Goal: Communication & Community: Answer question/provide support

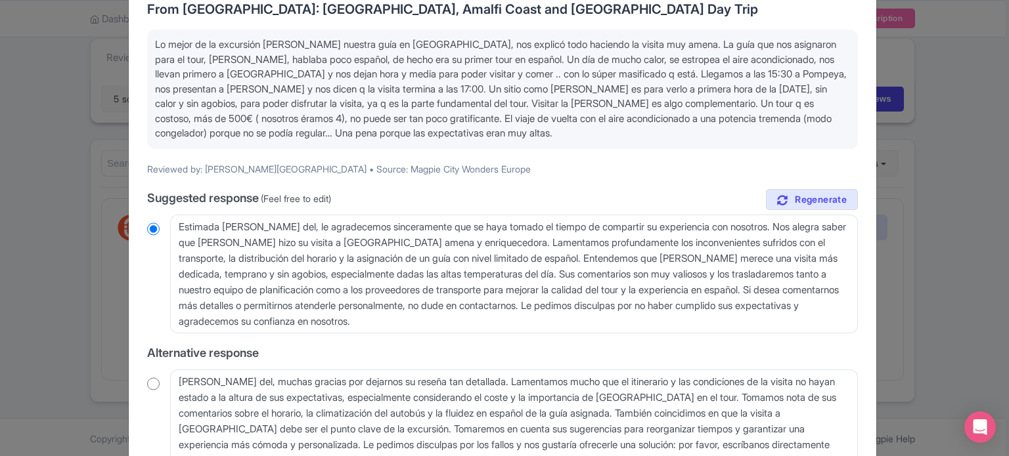
scroll to position [131, 0]
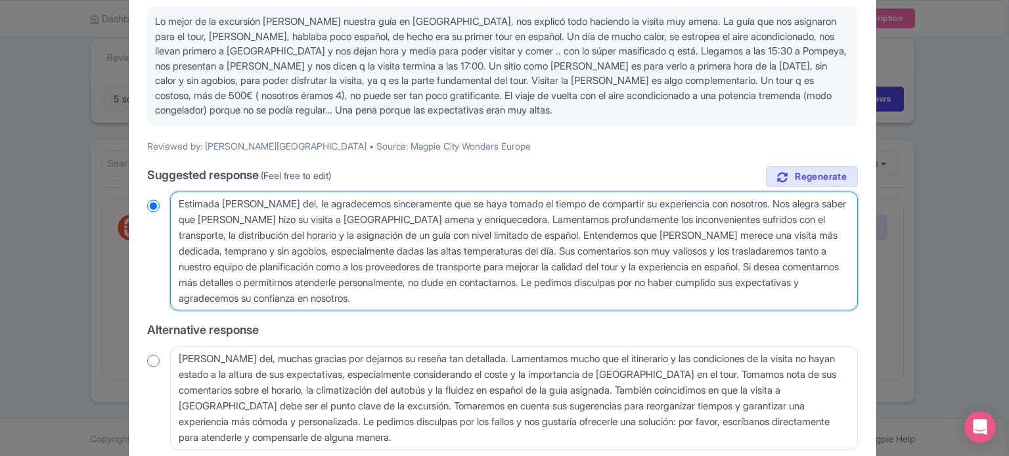
click at [263, 202] on textarea "Estimada [PERSON_NAME] del, le agradecemos sinceramente que se haya tomado el t…" at bounding box center [514, 252] width 688 height 120
radio input "true"
type textarea "Estimada [PERSON_NAME] de, le agradecemos sinceramente que se haya tomado el ti…"
radio input "true"
type textarea "Estimada [PERSON_NAME] d, le agradecemos sinceramente que se haya tomado el tie…"
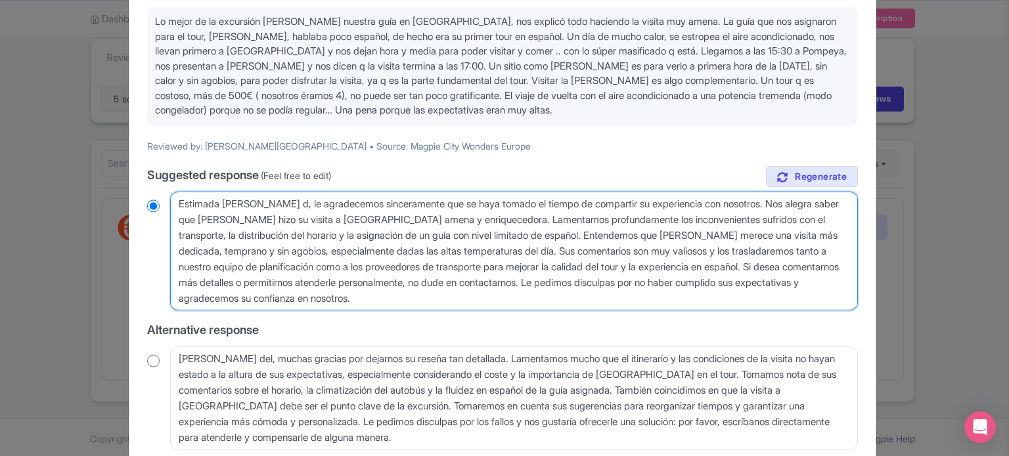
radio input "true"
type textarea "Estimada [PERSON_NAME] , le agradecemos sinceramente que se haya tomado el tiem…"
radio input "true"
type textarea "Estimada [PERSON_NAME], le agradecemos sinceramente que se haya tomado el tiemp…"
radio input "true"
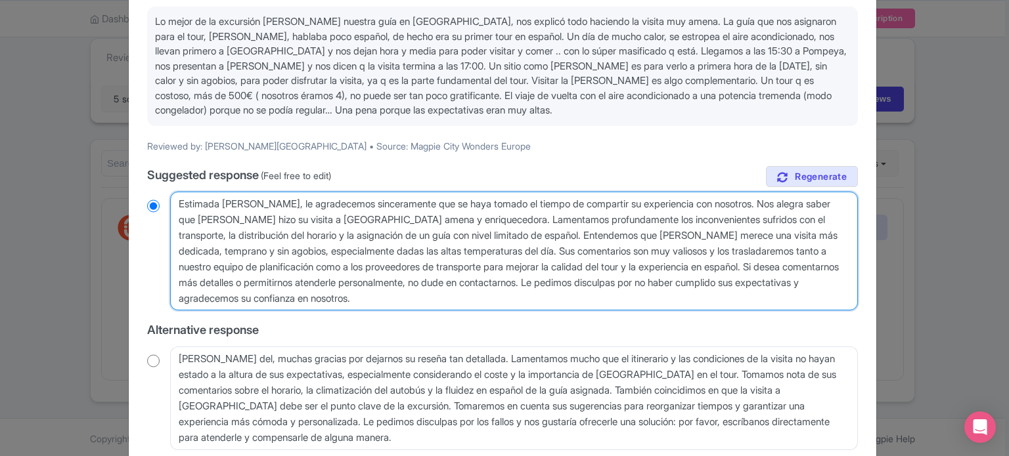
drag, startPoint x: 720, startPoint y: 219, endPoint x: 549, endPoint y: 238, distance: 171.8
click at [549, 238] on textarea "Estimada [PERSON_NAME] del, le agradecemos sinceramente que se haya tomado el t…" at bounding box center [514, 252] width 688 height 120
type textarea "Estimada [PERSON_NAME], le agradecemos sinceramente que se haya tomado el tiemp…"
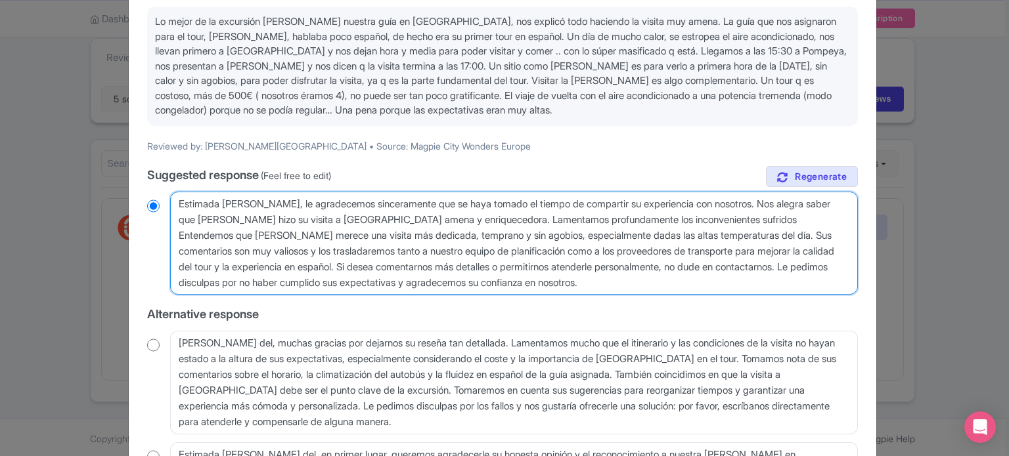
radio input "true"
type textarea "Estimada [PERSON_NAME], le agradecemos sinceramente que se haya tomado el tiemp…"
radio input "true"
type textarea "Estimada [PERSON_NAME], le agradecemos sinceramente que se haya tomado el tiemp…"
radio input "true"
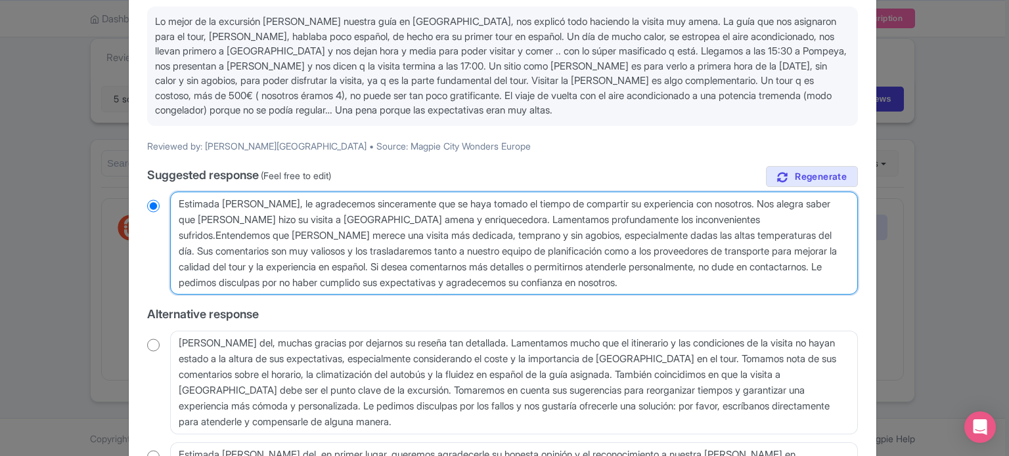
type textarea "Estimada [PERSON_NAME], le agradecemos sinceramente que se haya tomado el tiemp…"
radio input "true"
drag, startPoint x: 723, startPoint y: 219, endPoint x: 689, endPoint y: 238, distance: 39.4
click at [689, 238] on textarea "Estimada [PERSON_NAME] del, le agradecemos sinceramente que se haya tomado el t…" at bounding box center [514, 244] width 688 height 104
type textarea "Estimada [PERSON_NAME], le agradecemos sinceramente que se haya tomado el tiemp…"
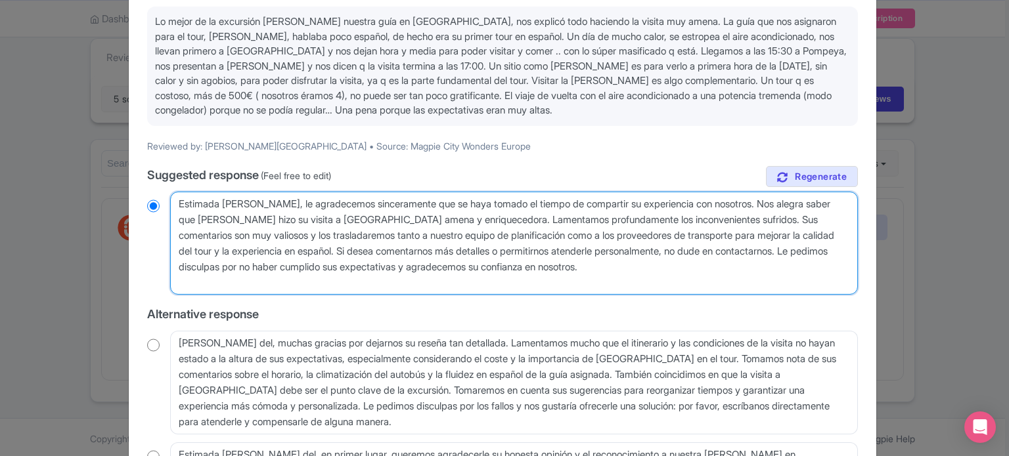
radio input "true"
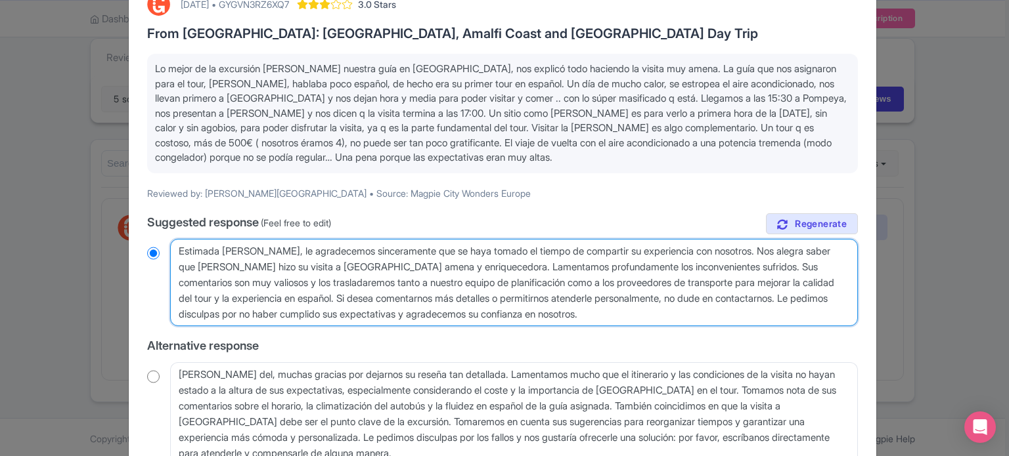
scroll to position [0, 0]
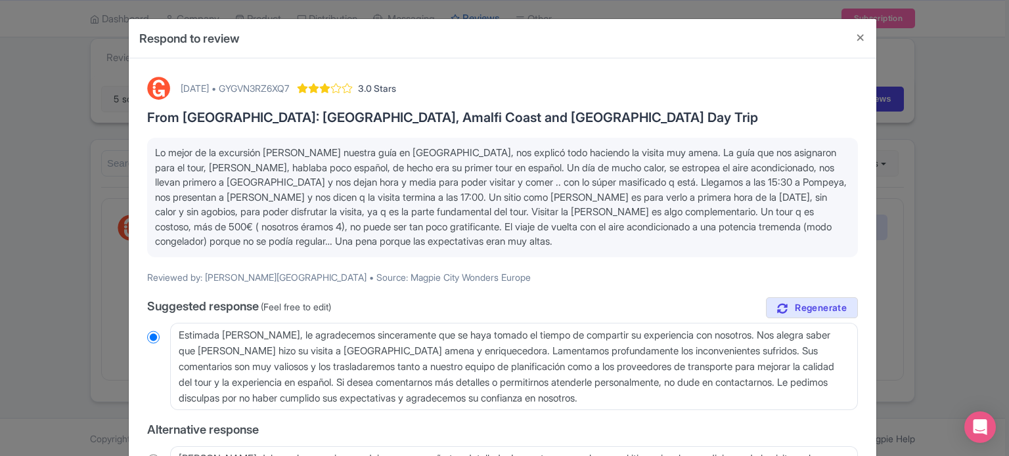
click at [289, 85] on div "[DATE] • GYGVN3RZ6XQ7" at bounding box center [235, 88] width 108 height 14
copy div "GYGVN3RZ6XQ7"
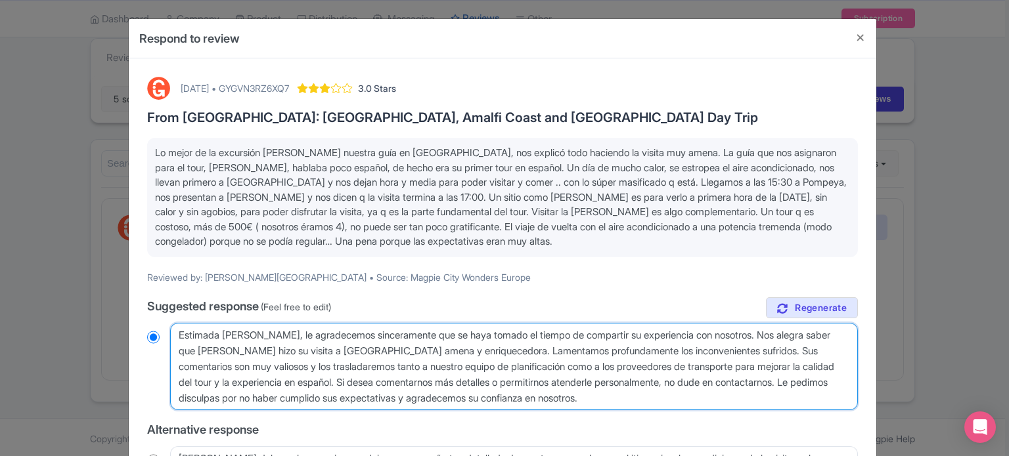
click at [723, 349] on textarea "Estimada [PERSON_NAME] del, le agradecemos sinceramente que se haya tomado el t…" at bounding box center [514, 367] width 688 height 88
type textarea "Estimada [PERSON_NAME], le agradecemos sinceramente que se haya tomado el tiemp…"
radio input "true"
type textarea "Estimada [PERSON_NAME], le agradecemos sinceramente que se haya tomado el tiemp…"
radio input "true"
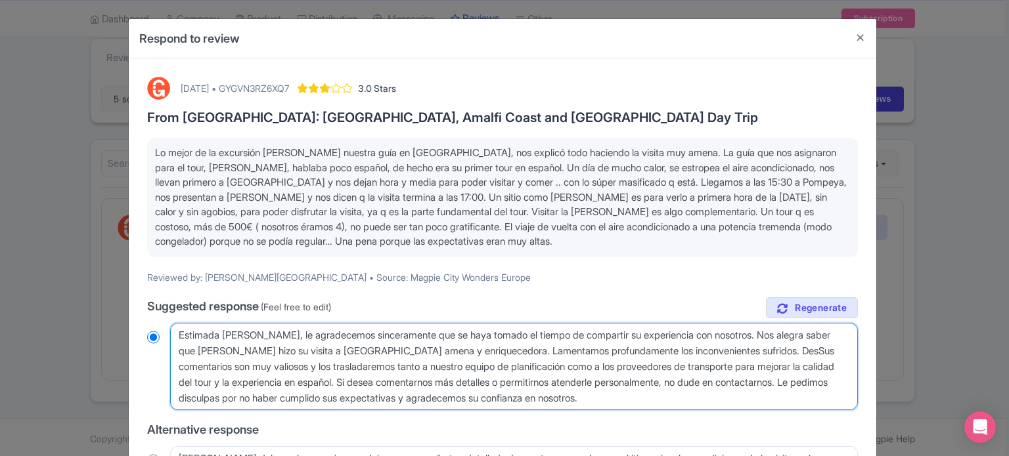
type textarea "Estimada [PERSON_NAME], le agradecemos sinceramente que se haya tomado el tiemp…"
radio input "true"
type textarea "Estimada [PERSON_NAME], le agradecemos sinceramente que se haya tomado el tiemp…"
radio input "true"
type textarea "Estimada [PERSON_NAME], le agradecemos sinceramente que se haya tomado el tiemp…"
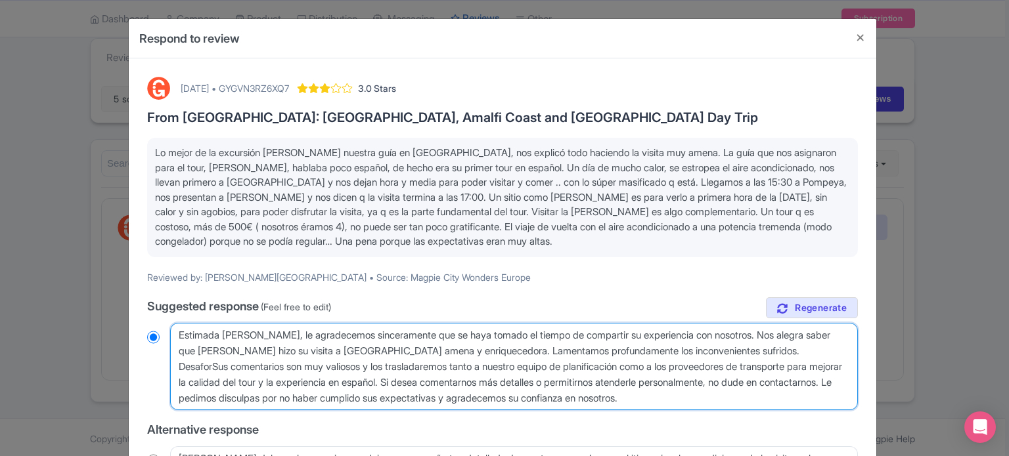
radio input "true"
type textarea "Estimada [PERSON_NAME], le agradecemos sinceramente que se haya tomado el tiemp…"
radio input "true"
type textarea "Estimada [PERSON_NAME], le agradecemos sinceramente que se haya tomado el tiemp…"
radio input "true"
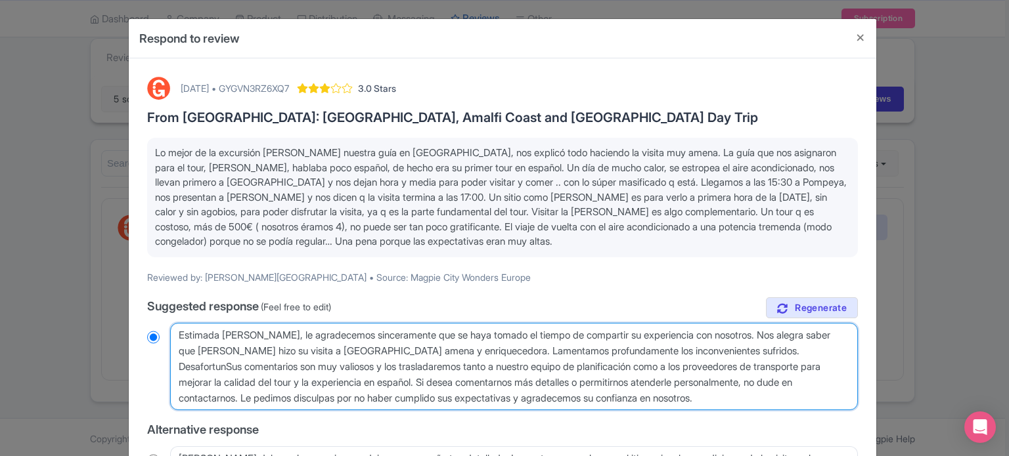
type textarea "Estimada [PERSON_NAME], le agradecemos sinceramente que se haya tomado el tiemp…"
radio input "true"
type textarea "Estimada [PERSON_NAME], le agradecemos sinceramente que se haya tomado el tiemp…"
radio input "true"
type textarea "Estimada [PERSON_NAME], le agradecemos sinceramente que se haya tomado el tiemp…"
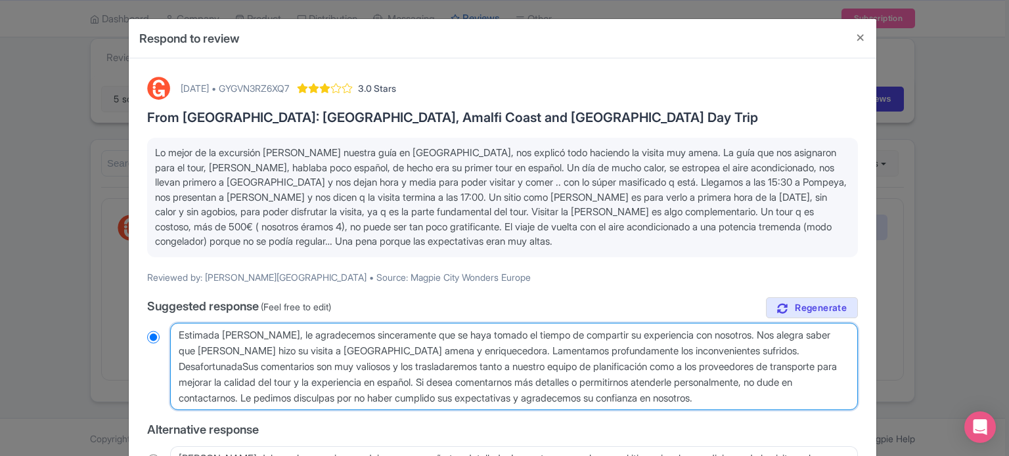
radio input "true"
type textarea "Estimada [PERSON_NAME], le agradecemos sinceramente que se haya tomado el tiemp…"
radio input "true"
type textarea "Estimada [PERSON_NAME], le agradecemos sinceramente que se haya tomado el tiemp…"
radio input "true"
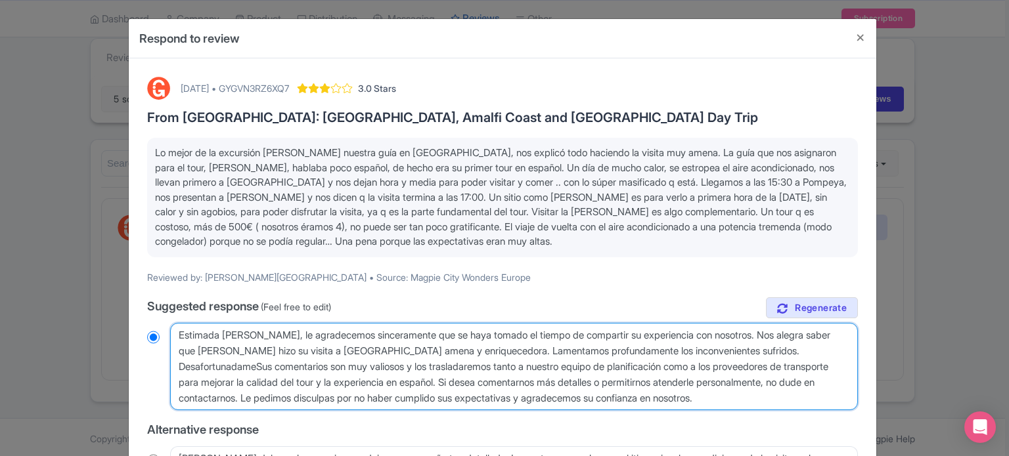
type textarea "Estimada [PERSON_NAME], le agradecemos sinceramente que se haya tomado el tiemp…"
radio input "true"
type textarea "Estimada [PERSON_NAME], le agradecemos sinceramente que se haya tomado el tiemp…"
radio input "true"
type textarea "Estimada [PERSON_NAME], le agradecemos sinceramente que se haya tomado el tiemp…"
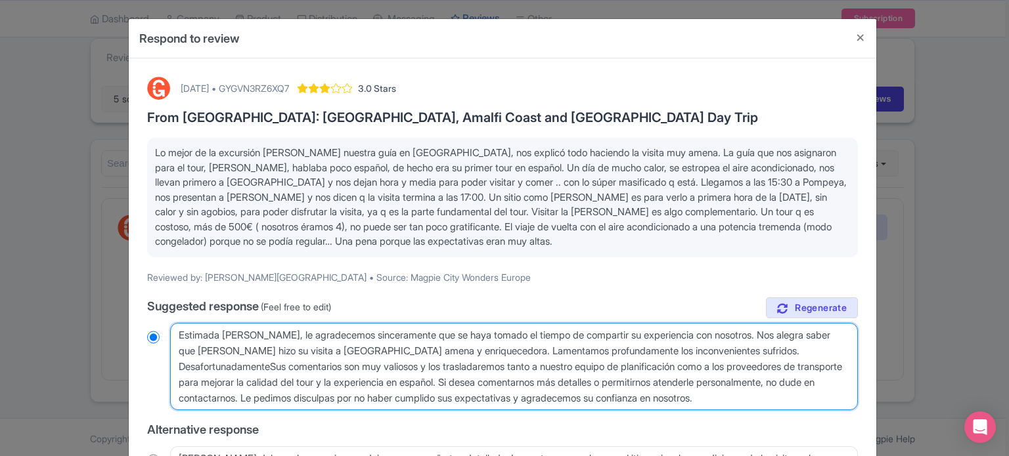
radio input "true"
type textarea "Estimada [PERSON_NAME], le agradecemos sinceramente que se haya tomado el tiemp…"
radio input "true"
type textarea "Estimada [PERSON_NAME], le agradecemos sinceramente que se haya tomado el tiemp…"
radio input "true"
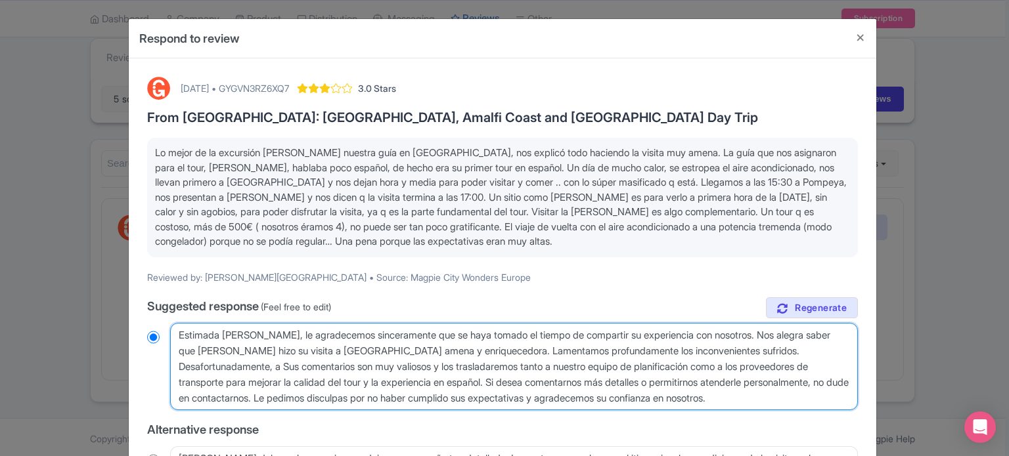
type textarea "Estimada [PERSON_NAME], le agradecemos sinceramente que se haya tomado el tiemp…"
radio input "true"
type textarea "Estimada [PERSON_NAME], le agradecemos sinceramente que se haya tomado el tiemp…"
radio input "true"
type textarea "Estimada [PERSON_NAME], le agradecemos sinceramente que se haya tomado el tiemp…"
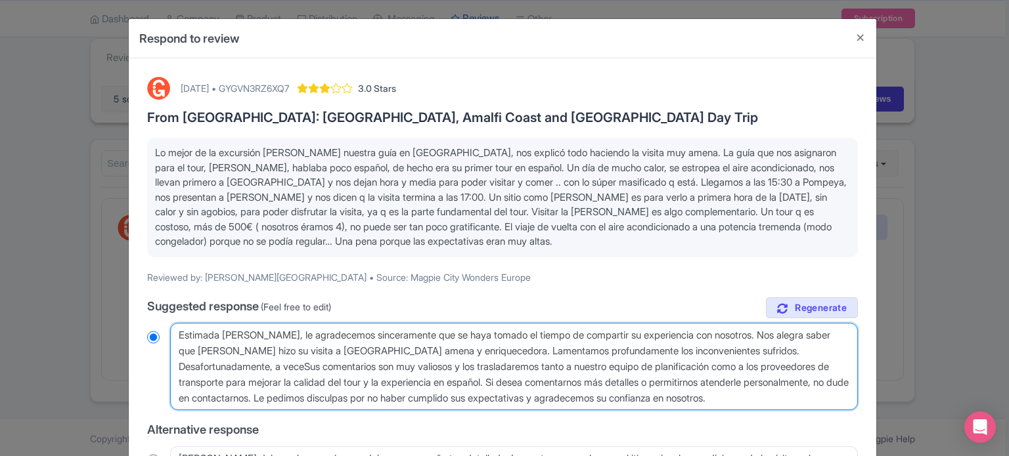
radio input "true"
type textarea "Estimada [PERSON_NAME], le agradecemos sinceramente que se haya tomado el tiemp…"
radio input "true"
type textarea "Estimada [PERSON_NAME], le agradecemos sinceramente que se haya tomado el tiemp…"
radio input "true"
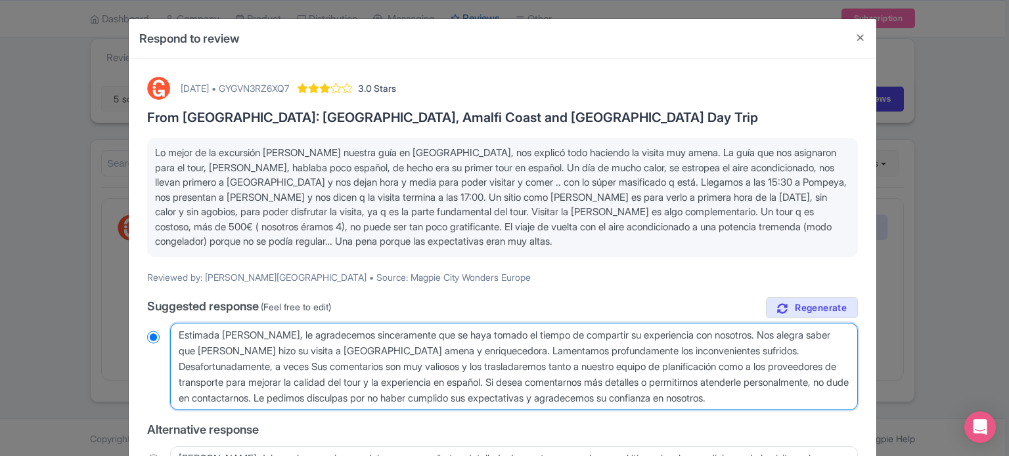
type textarea "Estimada [PERSON_NAME], le agradecemos sinceramente que se haya tomado el tiemp…"
radio input "true"
type textarea "Estimada [PERSON_NAME], le agradecemos sinceramente que se haya tomado el tiemp…"
radio input "true"
type textarea "Estimada [PERSON_NAME], le agradecemos sinceramente que se haya tomado el tiemp…"
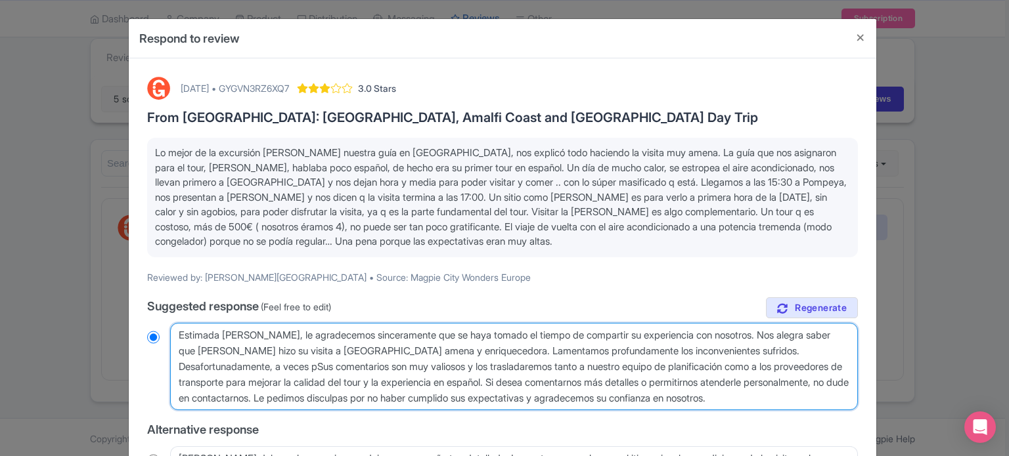
radio input "true"
type textarea "Estimada [PERSON_NAME], le agradecemos sinceramente que se haya tomado el tiemp…"
radio input "true"
type textarea "Estimada [PERSON_NAME], le agradecemos sinceramente que se haya tomado el tiemp…"
radio input "true"
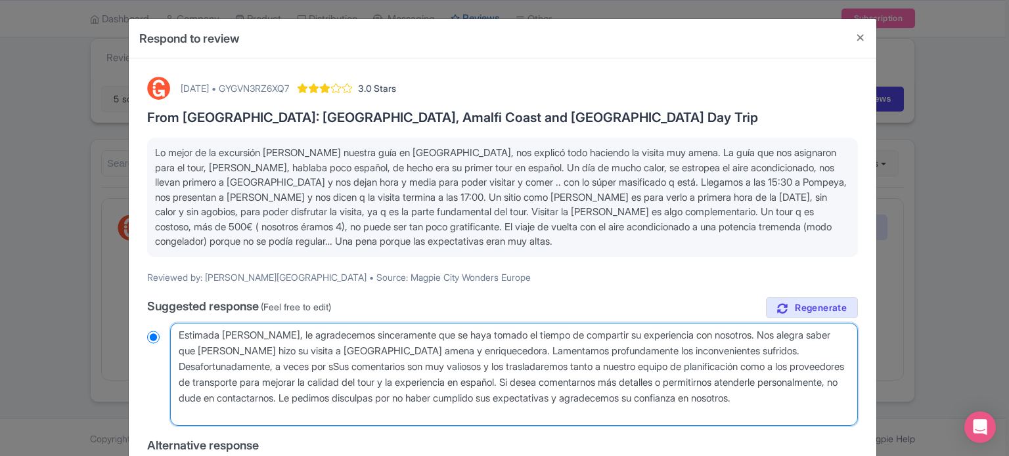
type textarea "Estimada [PERSON_NAME], le agradecemos sinceramente que se haya tomado el tiemp…"
radio input "true"
type textarea "Estimada [PERSON_NAME], le agradecemos sinceramente que se haya tomado el tiemp…"
radio input "true"
type textarea "Estimada [PERSON_NAME], le agradecemos sinceramente que se haya tomado el tiemp…"
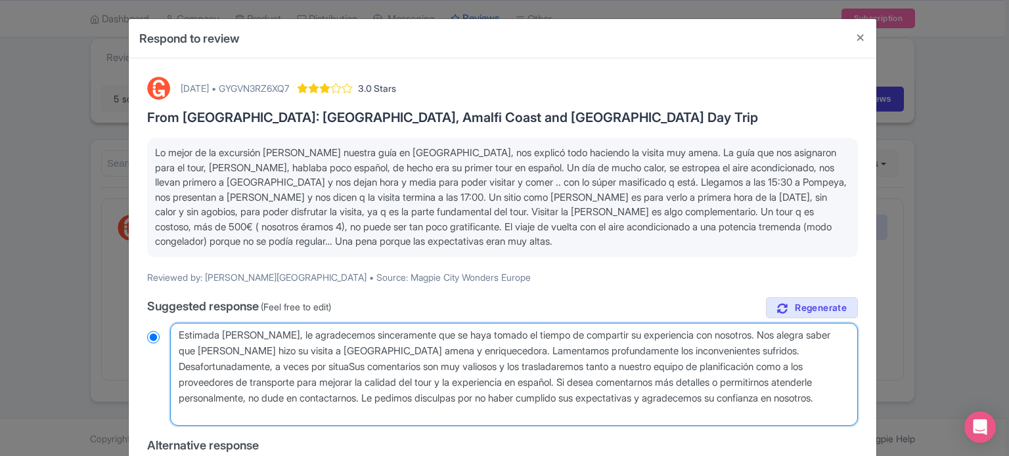
radio input "true"
type textarea "Estimada [PERSON_NAME], le agradecemos sinceramente que se haya tomado el tiemp…"
radio input "true"
type textarea "Estimada [PERSON_NAME], le agradecemos sinceramente que se haya tomado el tiemp…"
radio input "true"
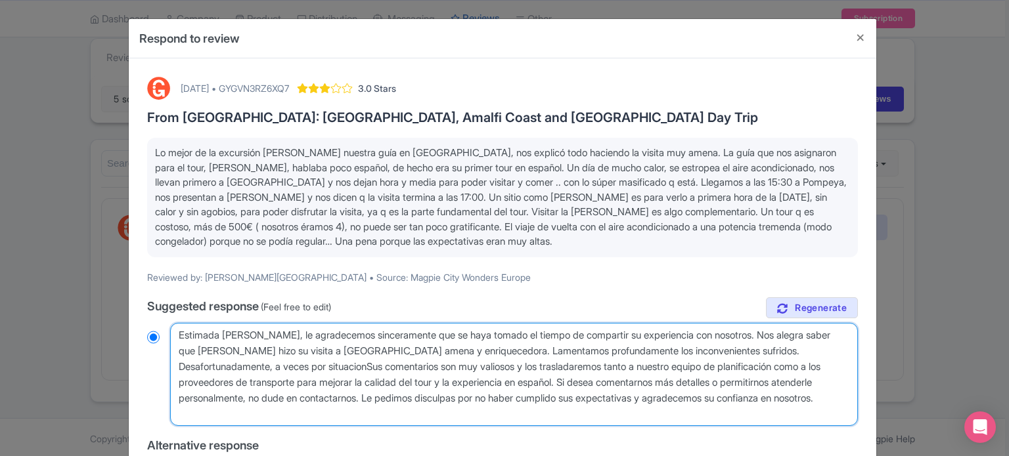
type textarea "Estimada [PERSON_NAME], le agradecemos sinceramente que se haya tomado el tiemp…"
radio input "true"
type textarea "Estimada [PERSON_NAME], le agradecemos sinceramente que se haya tomado el tiemp…"
radio input "true"
type textarea "Estimada [PERSON_NAME], le agradecemos sinceramente que se haya tomado el tiemp…"
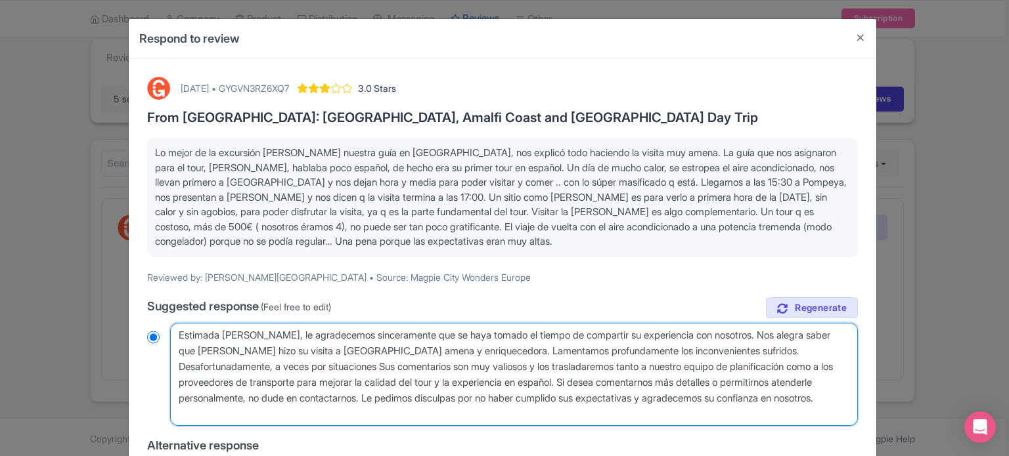
radio input "true"
type textarea "Estimada [PERSON_NAME], le agradecemos sinceramente que se haya tomado el tiemp…"
radio input "true"
type textarea "Estimada [PERSON_NAME], le agradecemos sinceramente que se haya tomado el tiemp…"
radio input "true"
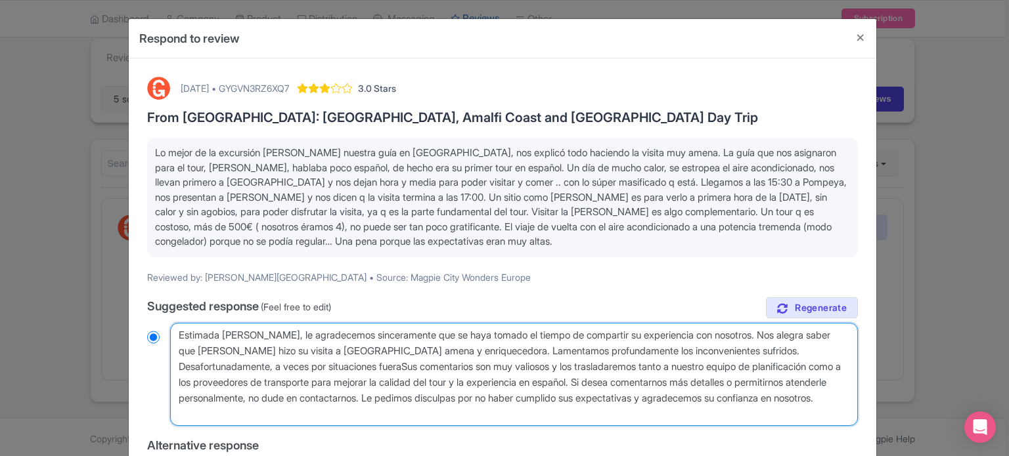
type textarea "Estimada [PERSON_NAME], le agradecemos sinceramente que se haya tomado el tiemp…"
radio input "true"
type textarea "Estimada [PERSON_NAME], le agradecemos sinceramente que se haya tomado el tiemp…"
radio input "true"
type textarea "Estimada [PERSON_NAME], le agradecemos sinceramente que se haya tomado el tiemp…"
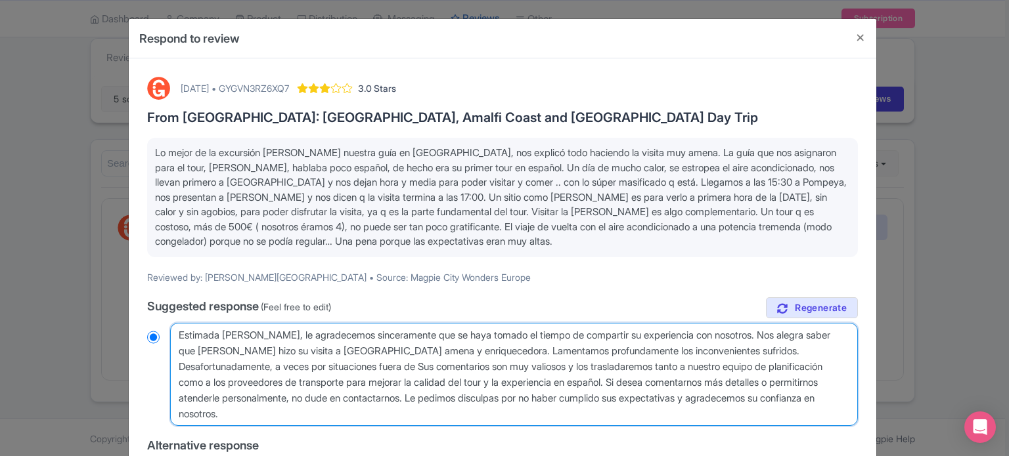
radio input "true"
type textarea "Estimada [PERSON_NAME], le agradecemos sinceramente que se haya tomado el tiemp…"
radio input "true"
type textarea "Estimada [PERSON_NAME], le agradecemos sinceramente que se haya tomado el tiemp…"
radio input "true"
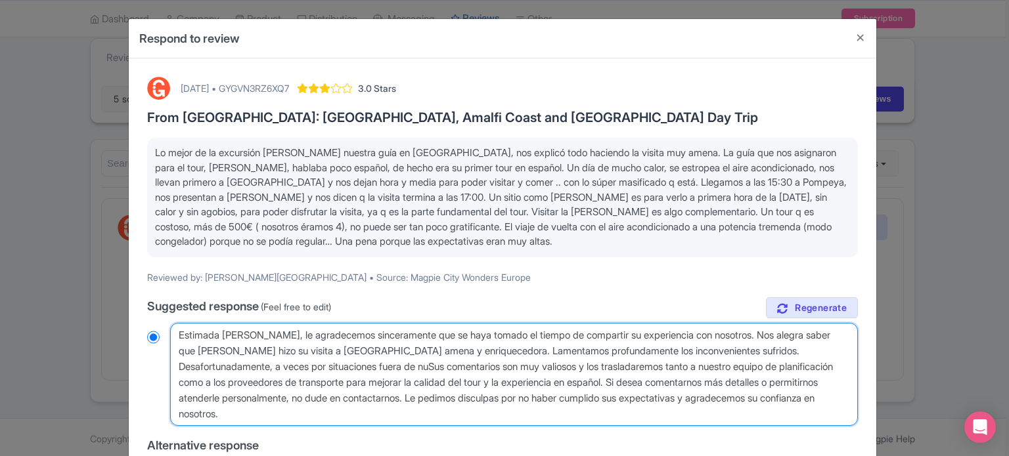
type textarea "Estimada [PERSON_NAME], le agradecemos sinceramente que se haya tomado el tiemp…"
radio input "true"
type textarea "Estimada [PERSON_NAME], le agradecemos sinceramente que se haya tomado el tiemp…"
radio input "true"
type textarea "Estimada [PERSON_NAME], le agradecemos sinceramente que se haya tomado el tiemp…"
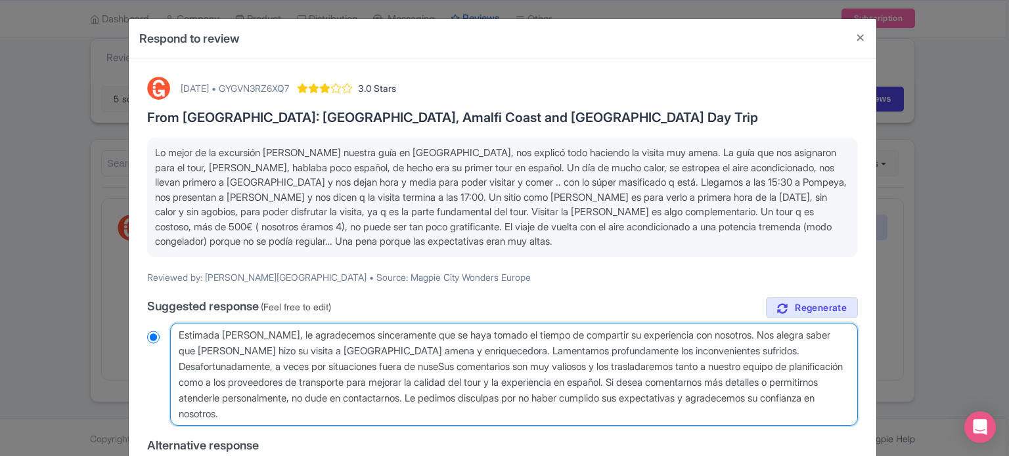
radio input "true"
type textarea "Estimada [PERSON_NAME], le agradecemos sinceramente que se haya tomado el tiemp…"
radio input "true"
type textarea "Estimada [PERSON_NAME], le agradecemos sinceramente que se haya tomado el tiemp…"
radio input "true"
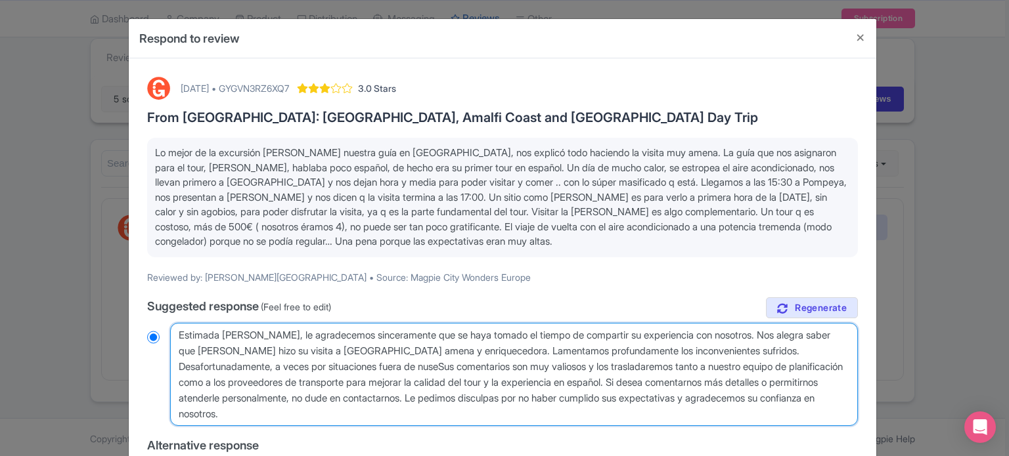
type textarea "Estimada [PERSON_NAME], le agradecemos sinceramente que se haya tomado el tiemp…"
radio input "true"
type textarea "Estimada [PERSON_NAME], le agradecemos sinceramente que se haya tomado el tiemp…"
radio input "true"
type textarea "Estimada [PERSON_NAME], le agradecemos sinceramente que se haya tomado el tiemp…"
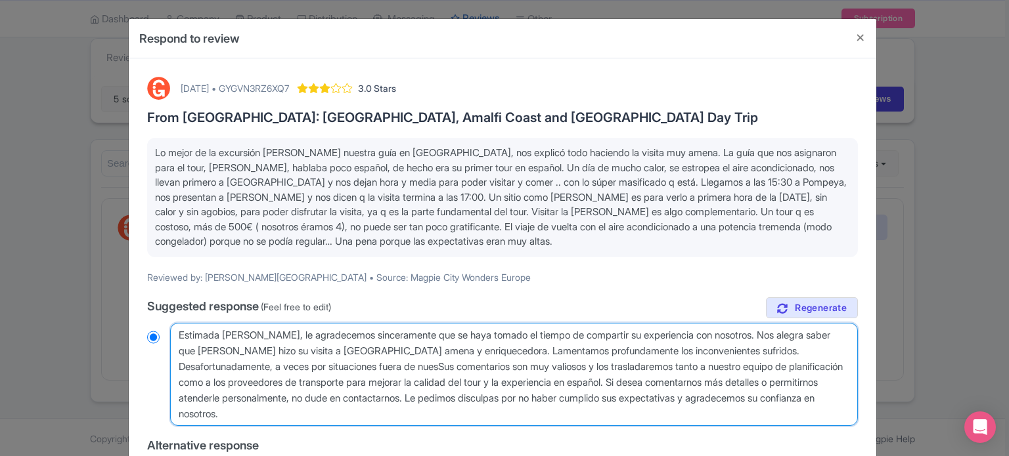
radio input "true"
type textarea "Estimada [PERSON_NAME], le agradecemos sinceramente que se haya tomado el tiemp…"
radio input "true"
type textarea "Estimada [PERSON_NAME], le agradecemos sinceramente que se haya tomado el tiemp…"
radio input "true"
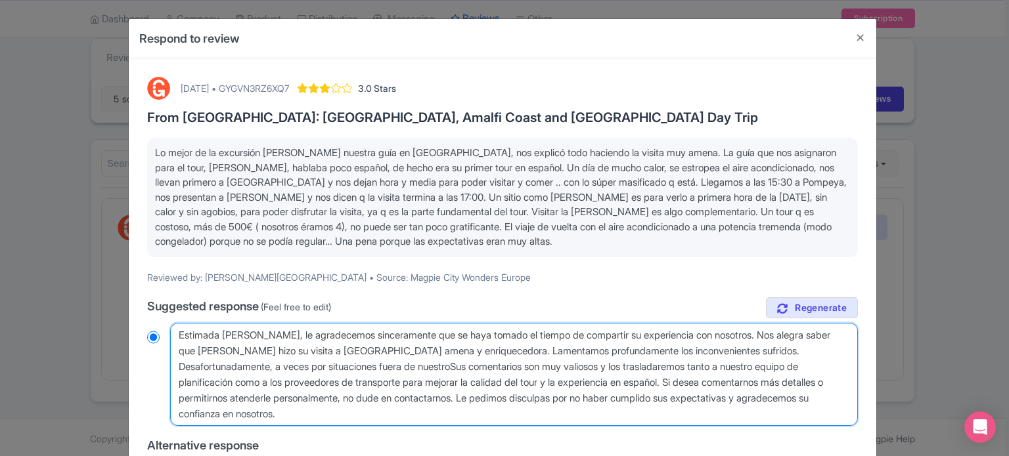
type textarea "Estimada [PERSON_NAME], le agradecemos sinceramente que se haya tomado el tiemp…"
radio input "true"
type textarea "Estimada [PERSON_NAME], le agradecemos sinceramente que se haya tomado el tiemp…"
radio input "true"
type textarea "Estimada [PERSON_NAME], le agradecemos sinceramente que se haya tomado el tiemp…"
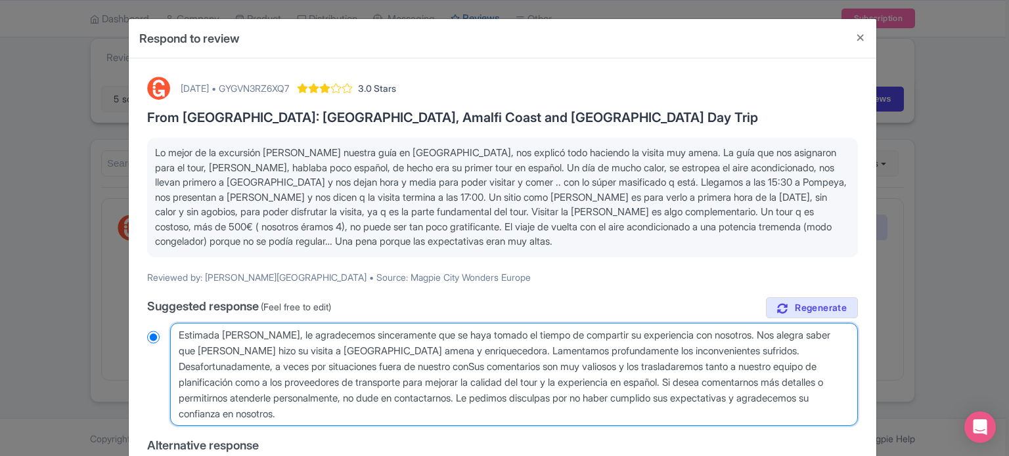
radio input "true"
type textarea "Estimada [PERSON_NAME], le agradecemos sinceramente que se haya tomado el tiemp…"
radio input "true"
type textarea "Estimada [PERSON_NAME], le agradecemos sinceramente que se haya tomado el tiemp…"
radio input "true"
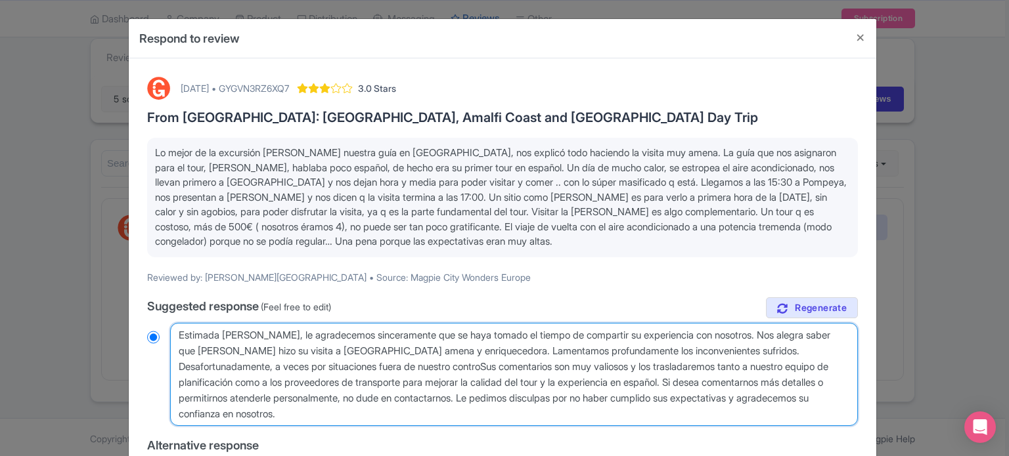
type textarea "Estimada [PERSON_NAME], le agradecemos sinceramente que se haya tomado el tiemp…"
radio input "true"
type textarea "Estimada [PERSON_NAME], le agradecemos sinceramente que se haya tomado el tiemp…"
radio input "true"
type textarea "Estimada [PERSON_NAME], le agradecemos sinceramente que se haya tomado el tiemp…"
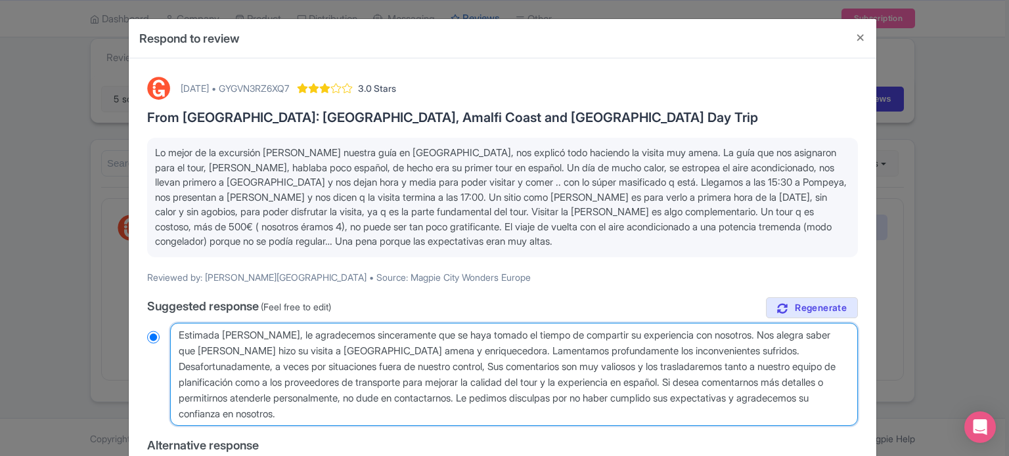
radio input "true"
type textarea "Estimada [PERSON_NAME], le agradecemos sinceramente que se haya tomado el tiemp…"
radio input "true"
type textarea "Estimada [PERSON_NAME], le agradecemos sinceramente que se haya tomado el tiemp…"
radio input "true"
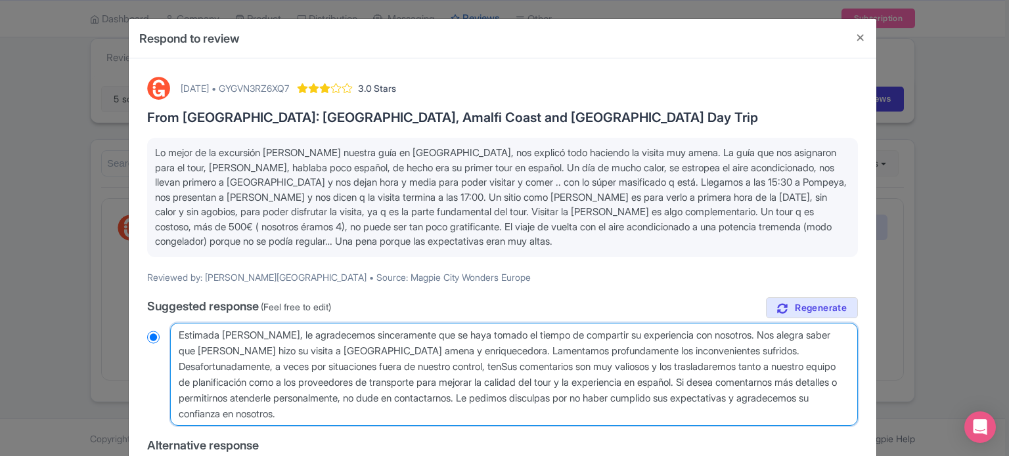
type textarea "Estimada [PERSON_NAME], le agradecemos sinceramente que se haya tomado el tiemp…"
radio input "true"
type textarea "Estimada [PERSON_NAME], le agradecemos sinceramente que se haya tomado el tiemp…"
radio input "true"
type textarea "Estimada [PERSON_NAME], le agradecemos sinceramente que se haya tomado el tiemp…"
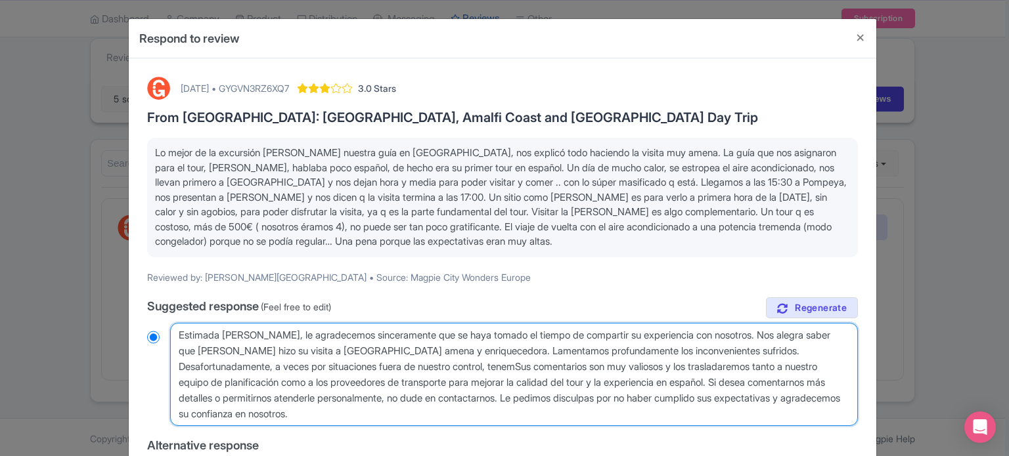
radio input "true"
type textarea "Estimada [PERSON_NAME], le agradecemos sinceramente que se haya tomado el tiemp…"
radio input "true"
type textarea "Estimada [PERSON_NAME], le agradecemos sinceramente que se haya tomado el tiemp…"
radio input "true"
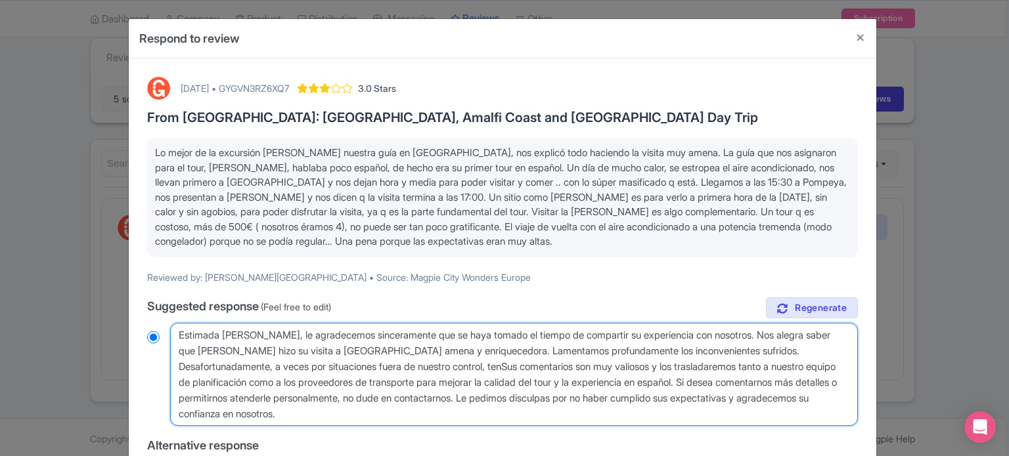
type textarea "Estimada [PERSON_NAME], le agradecemos sinceramente que se haya tomado el tiemp…"
radio input "true"
type textarea "Estimada [PERSON_NAME], le agradecemos sinceramente que se haya tomado el tiemp…"
radio input "true"
type textarea "Estimada [PERSON_NAME], le agradecemos sinceramente que se haya tomado el tiemp…"
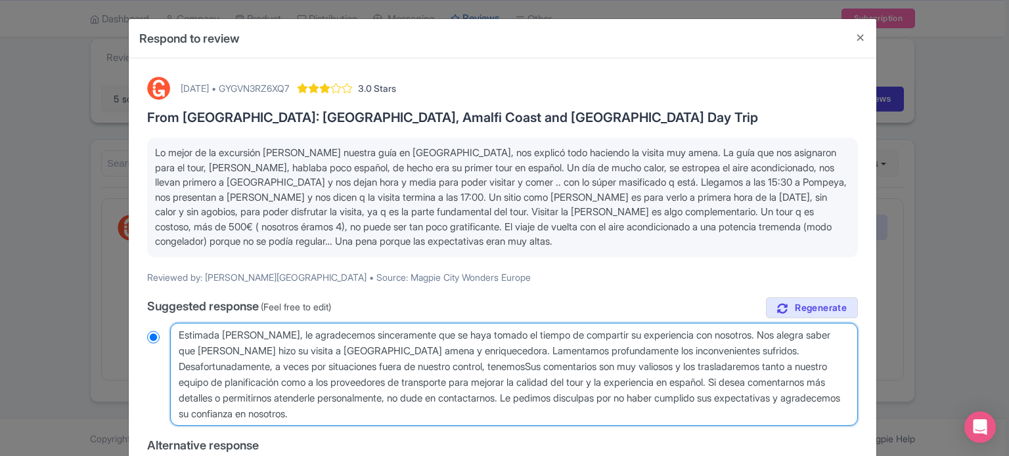
radio input "true"
type textarea "Estimada [PERSON_NAME], le agradecemos sinceramente que se haya tomado el tiemp…"
radio input "true"
type textarea "Estimada [PERSON_NAME], le agradecemos sinceramente que se haya tomado el tiemp…"
radio input "true"
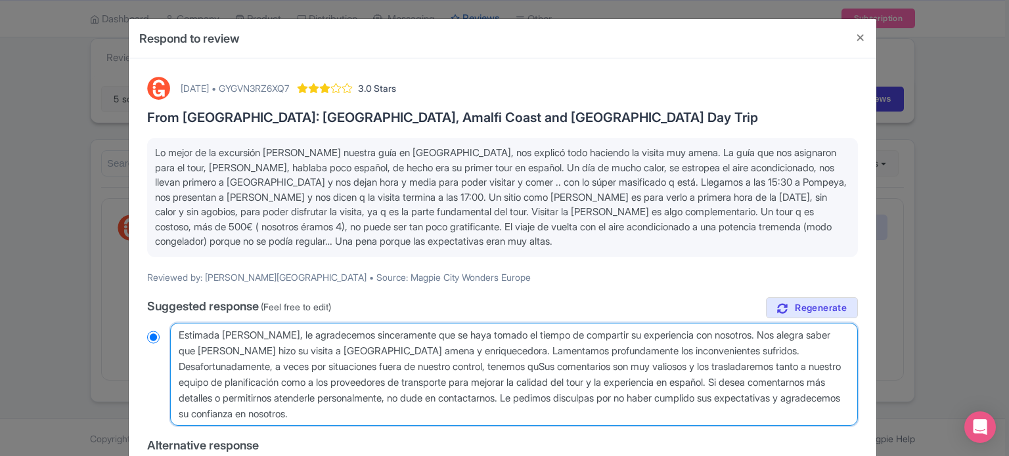
type textarea "Estimada [PERSON_NAME], le agradecemos sinceramente que se haya tomado el tiemp…"
radio input "true"
type textarea "Estimada [PERSON_NAME], le agradecemos sinceramente que se haya tomado el tiemp…"
radio input "true"
type textarea "Estimada [PERSON_NAME], le agradecemos sinceramente que se haya tomado el tiemp…"
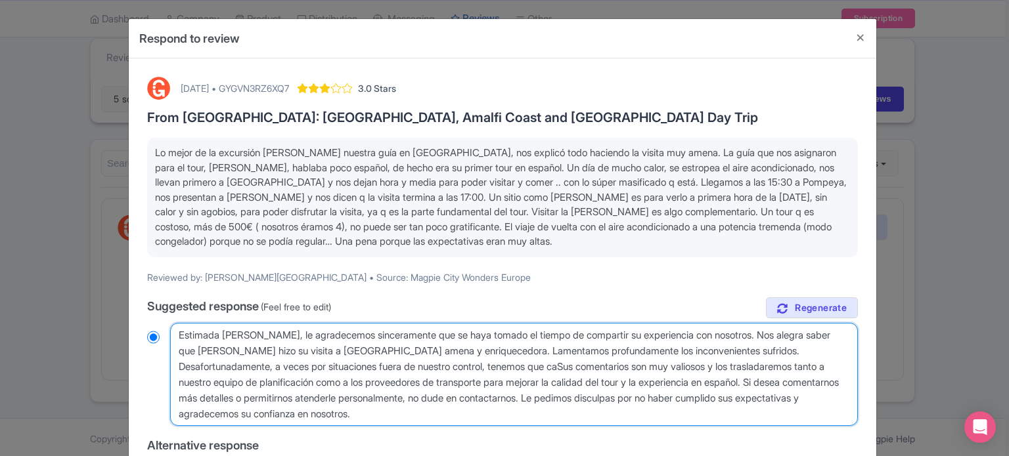
radio input "true"
type textarea "Estimada [PERSON_NAME], le agradecemos sinceramente que se haya tomado el tiemp…"
radio input "true"
type textarea "Estimada [PERSON_NAME], le agradecemos sinceramente que se haya tomado el tiemp…"
radio input "true"
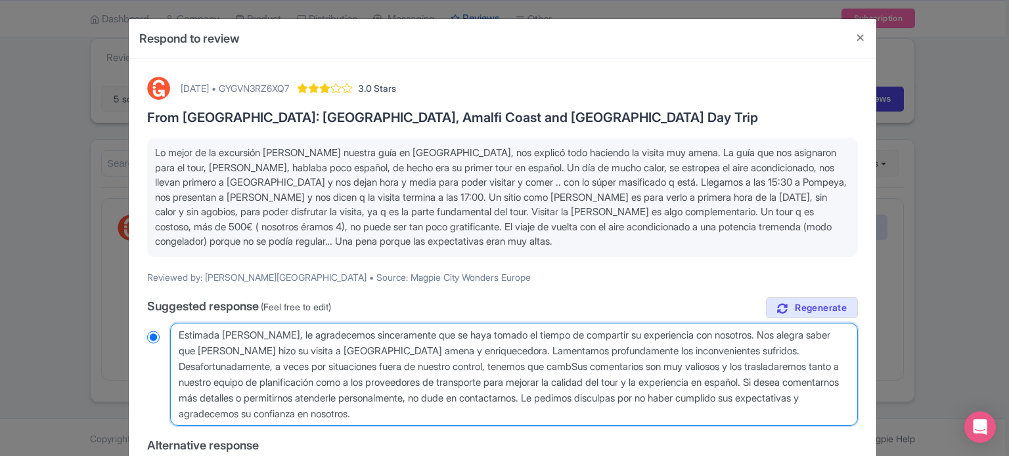
type textarea "Estimada [PERSON_NAME], le agradecemos sinceramente que se haya tomado el tiemp…"
radio input "true"
type textarea "Estimada [PERSON_NAME], le agradecemos sinceramente que se haya tomado el tiemp…"
radio input "true"
type textarea "Estimada [PERSON_NAME], le agradecemos sinceramente que se haya tomado el tiemp…"
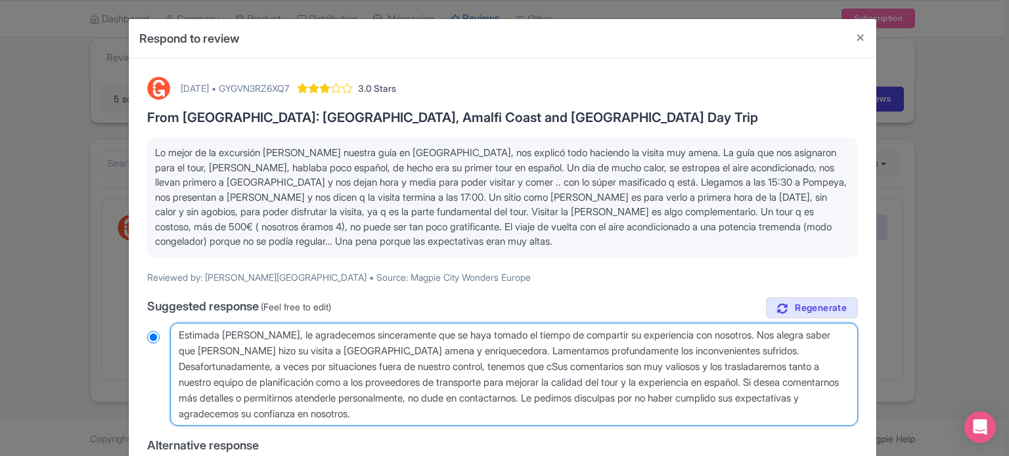
radio input "true"
type textarea "Estimada [PERSON_NAME], le agradecemos sinceramente que se haya tomado el tiemp…"
radio input "true"
type textarea "Estimada [PERSON_NAME], le agradecemos sinceramente que se haya tomado el tiemp…"
radio input "true"
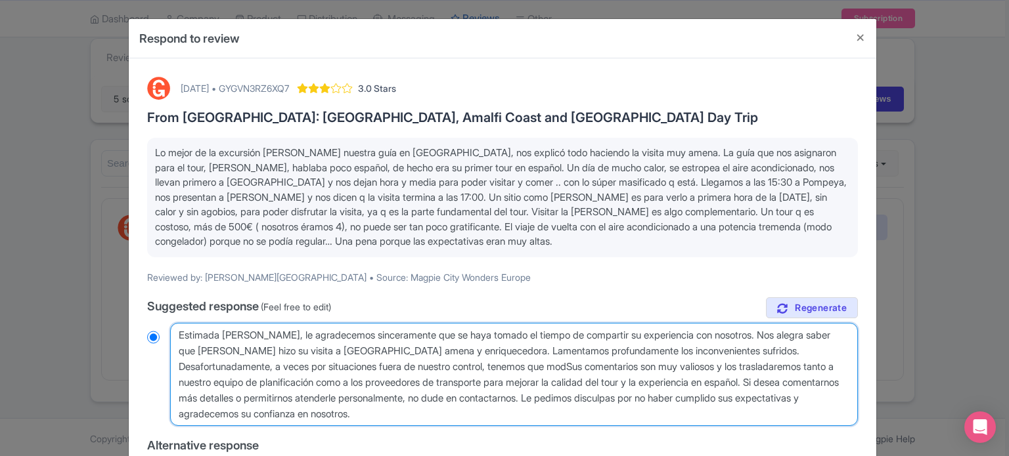
type textarea "Estimada [PERSON_NAME], le agradecemos sinceramente que se haya tomado el tiemp…"
radio input "true"
type textarea "Estimada [PERSON_NAME], le agradecemos sinceramente que se haya tomado el tiemp…"
radio input "true"
type textarea "Estimada [PERSON_NAME], le agradecemos sinceramente que se haya tomado el tiemp…"
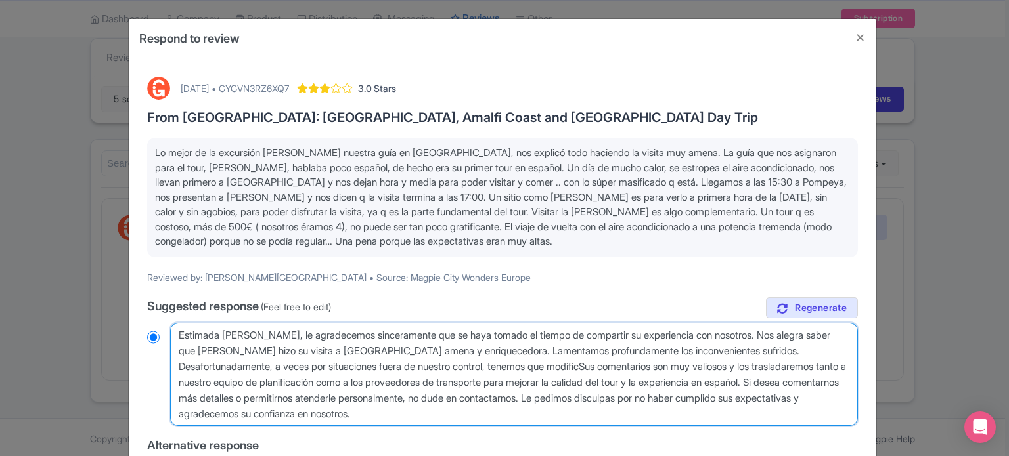
radio input "true"
type textarea "Estimada [PERSON_NAME], le agradecemos sinceramente que se haya tomado el tiemp…"
radio input "true"
type textarea "Estimada [PERSON_NAME], le agradecemos sinceramente que se haya tomado el tiemp…"
radio input "true"
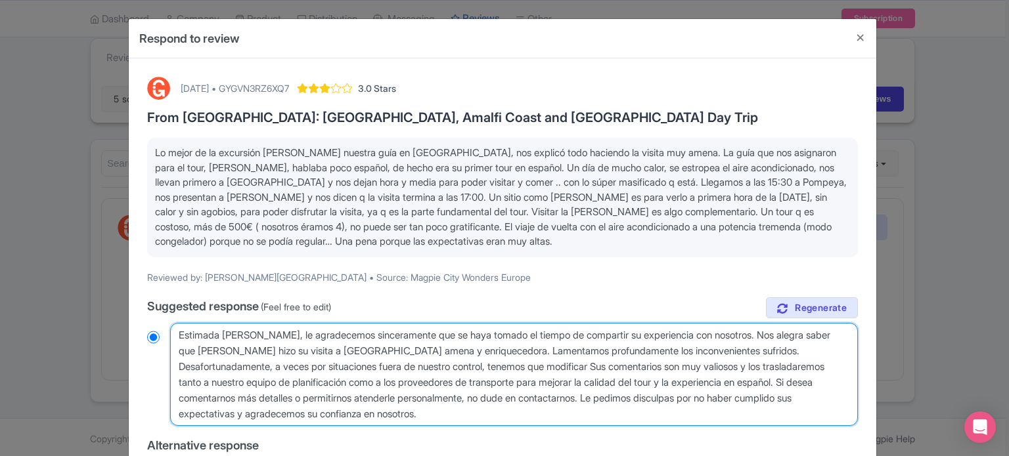
type textarea "Estimada [PERSON_NAME], le agradecemos sinceramente que se haya tomado el tiemp…"
radio input "true"
type textarea "Estimada [PERSON_NAME], le agradecemos sinceramente que se haya tomado el tiemp…"
radio input "true"
type textarea "Estimada [PERSON_NAME], le agradecemos sinceramente que se haya tomado el tiemp…"
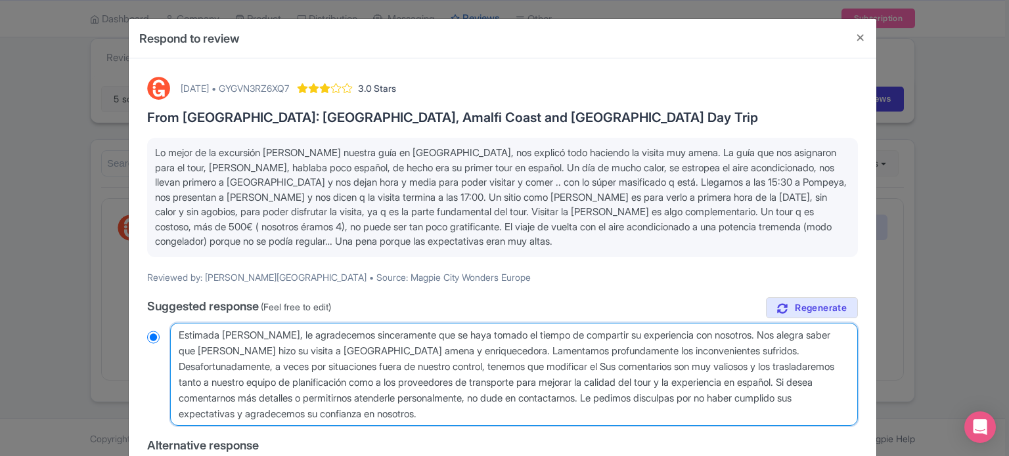
radio input "true"
type textarea "Estimada [PERSON_NAME], le agradecemos sinceramente que se haya tomado el tiemp…"
drag, startPoint x: 564, startPoint y: 365, endPoint x: 590, endPoint y: 416, distance: 57.6
click at [590, 416] on textarea "Estimada [PERSON_NAME] del, le agradecemos sinceramente que se haya tomado el t…" at bounding box center [514, 375] width 688 height 104
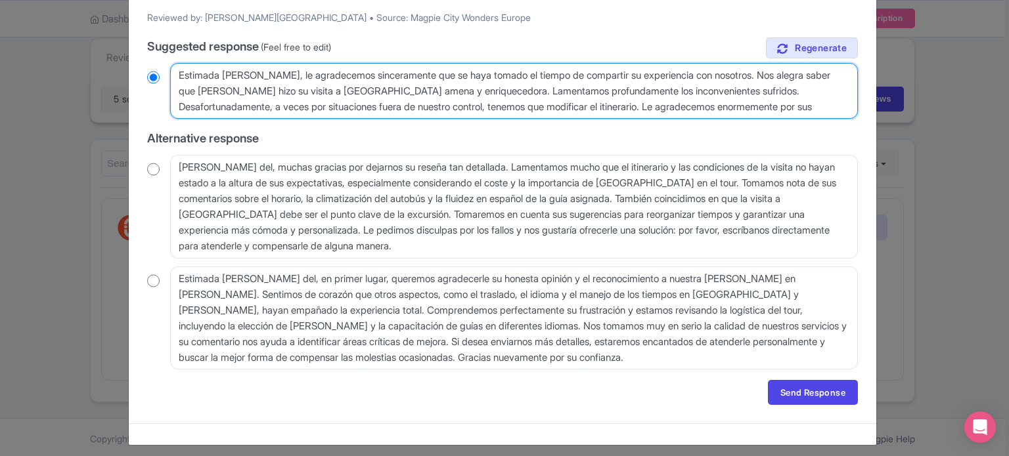
scroll to position [263, 0]
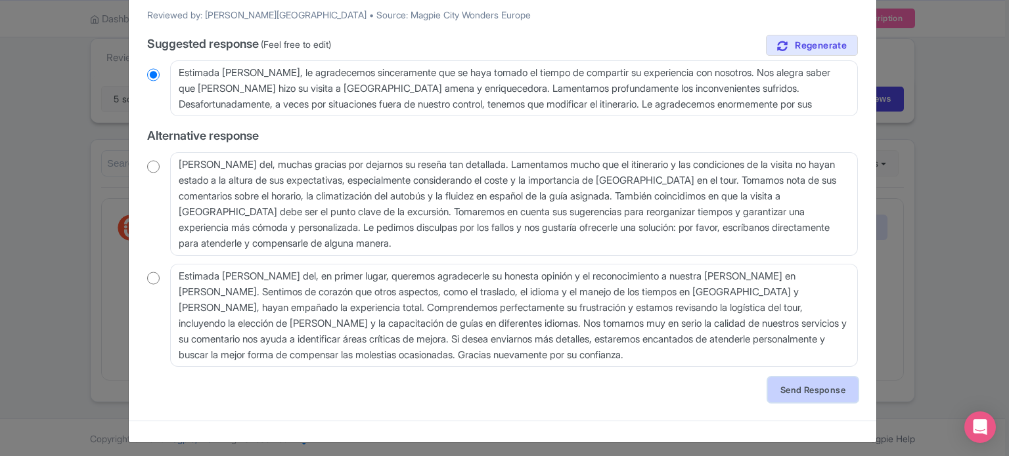
click at [783, 393] on link "Send Response" at bounding box center [813, 390] width 90 height 25
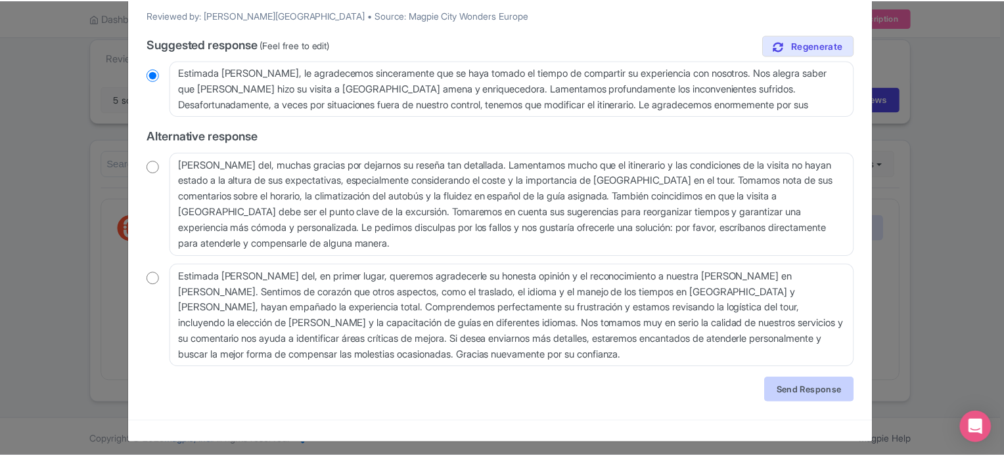
scroll to position [0, 0]
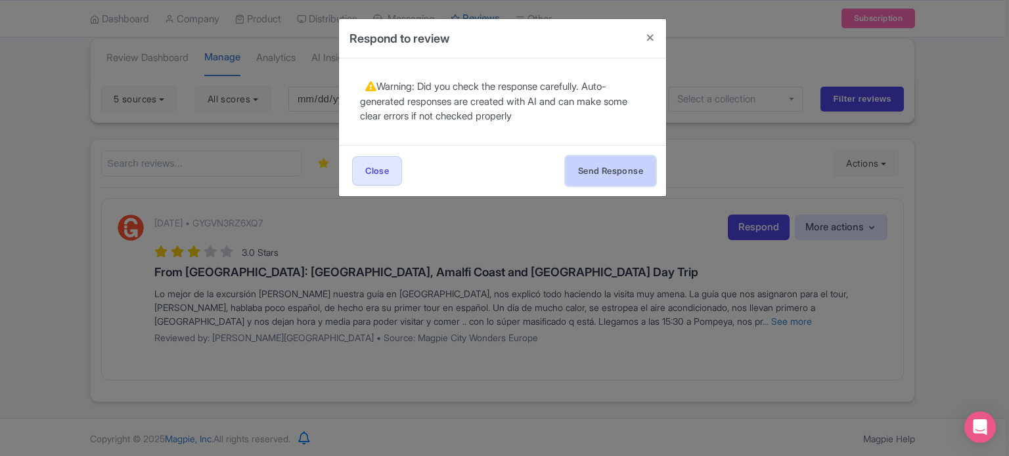
click at [623, 171] on button "Send Response" at bounding box center [611, 171] width 90 height 30
